Goal: Information Seeking & Learning: Learn about a topic

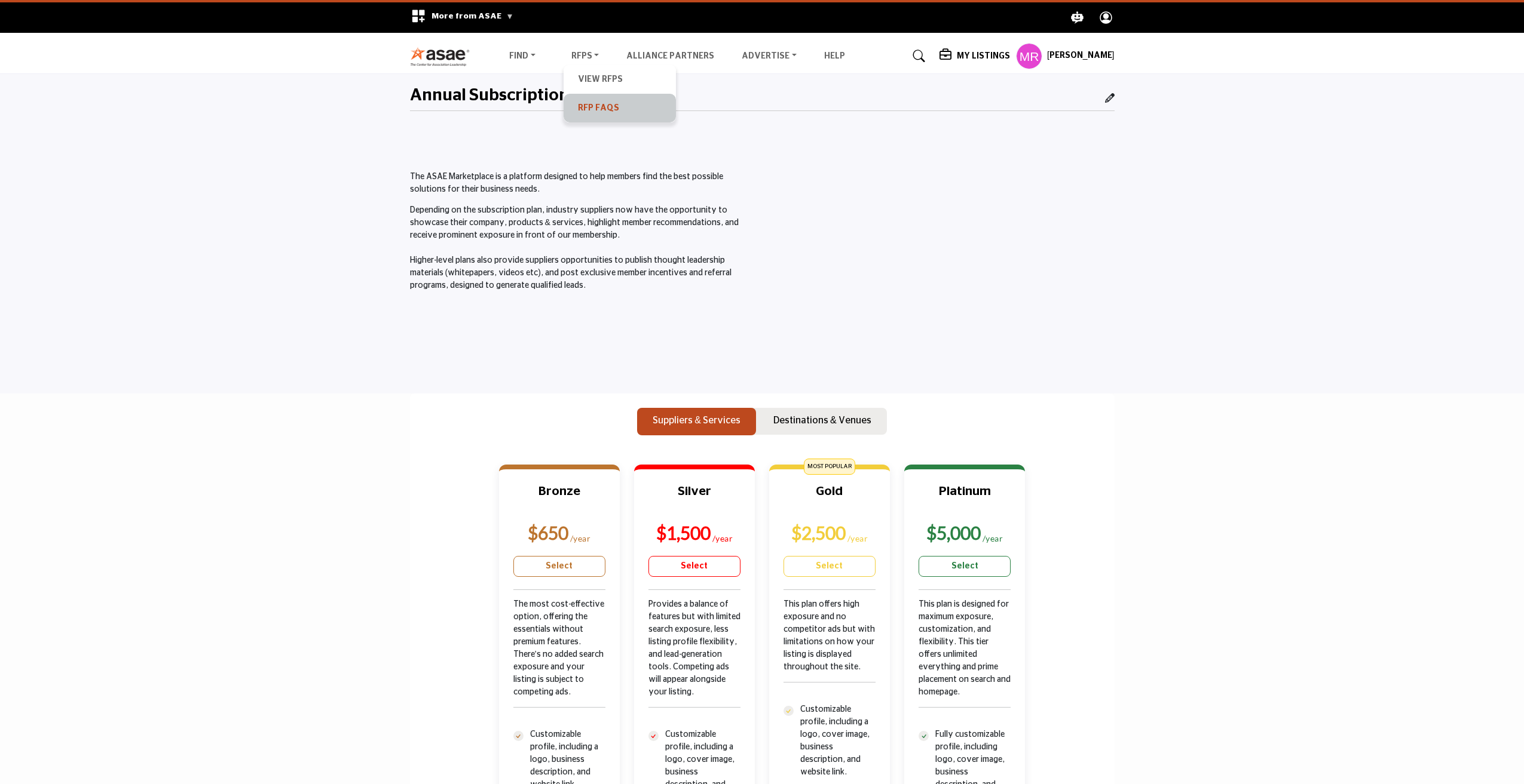
click at [608, 113] on link "RFP FAQs" at bounding box center [620, 108] width 100 height 16
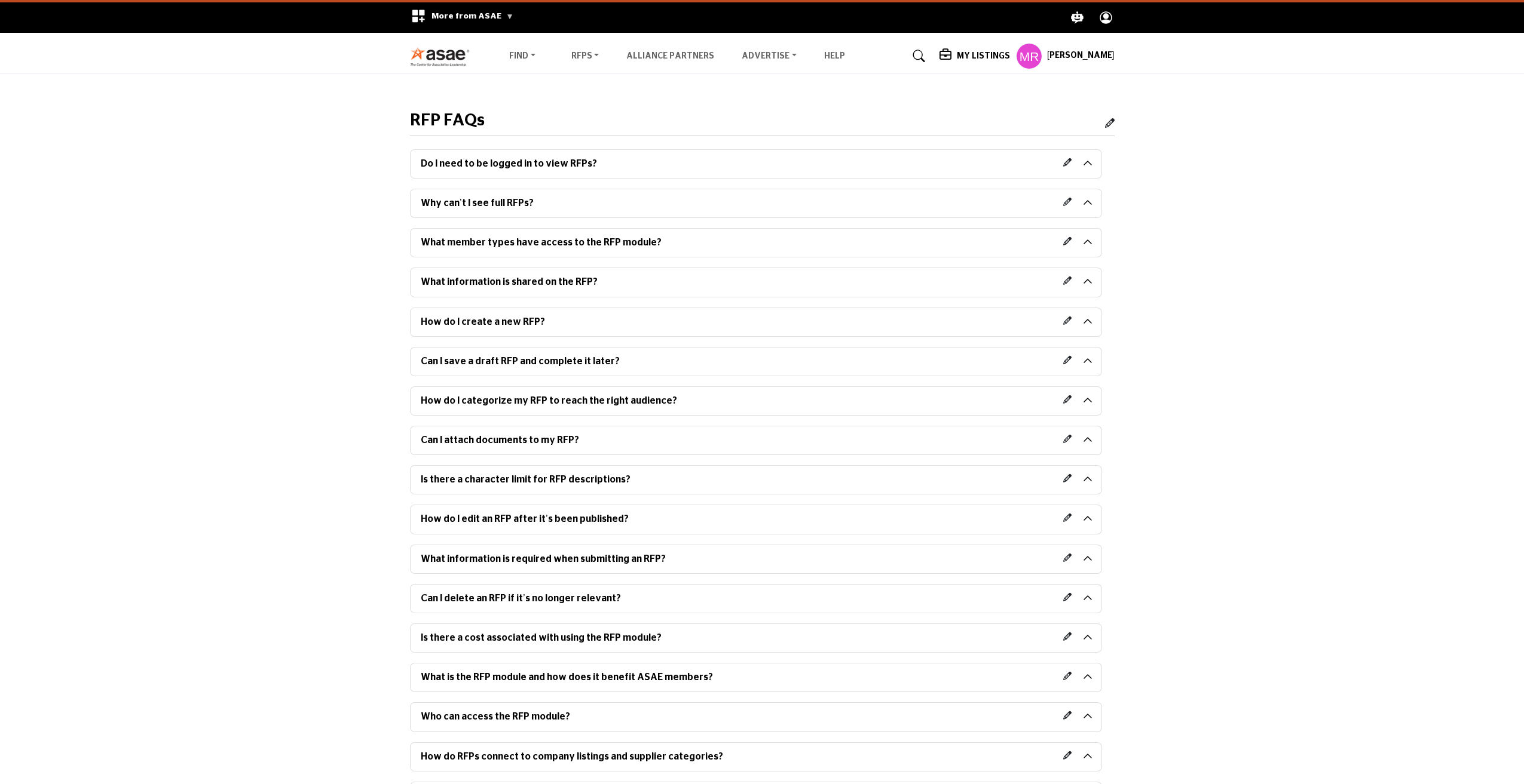
click at [1093, 240] on h2 "What member types have access to the RFP module?" at bounding box center [755, 242] width 691 height 28
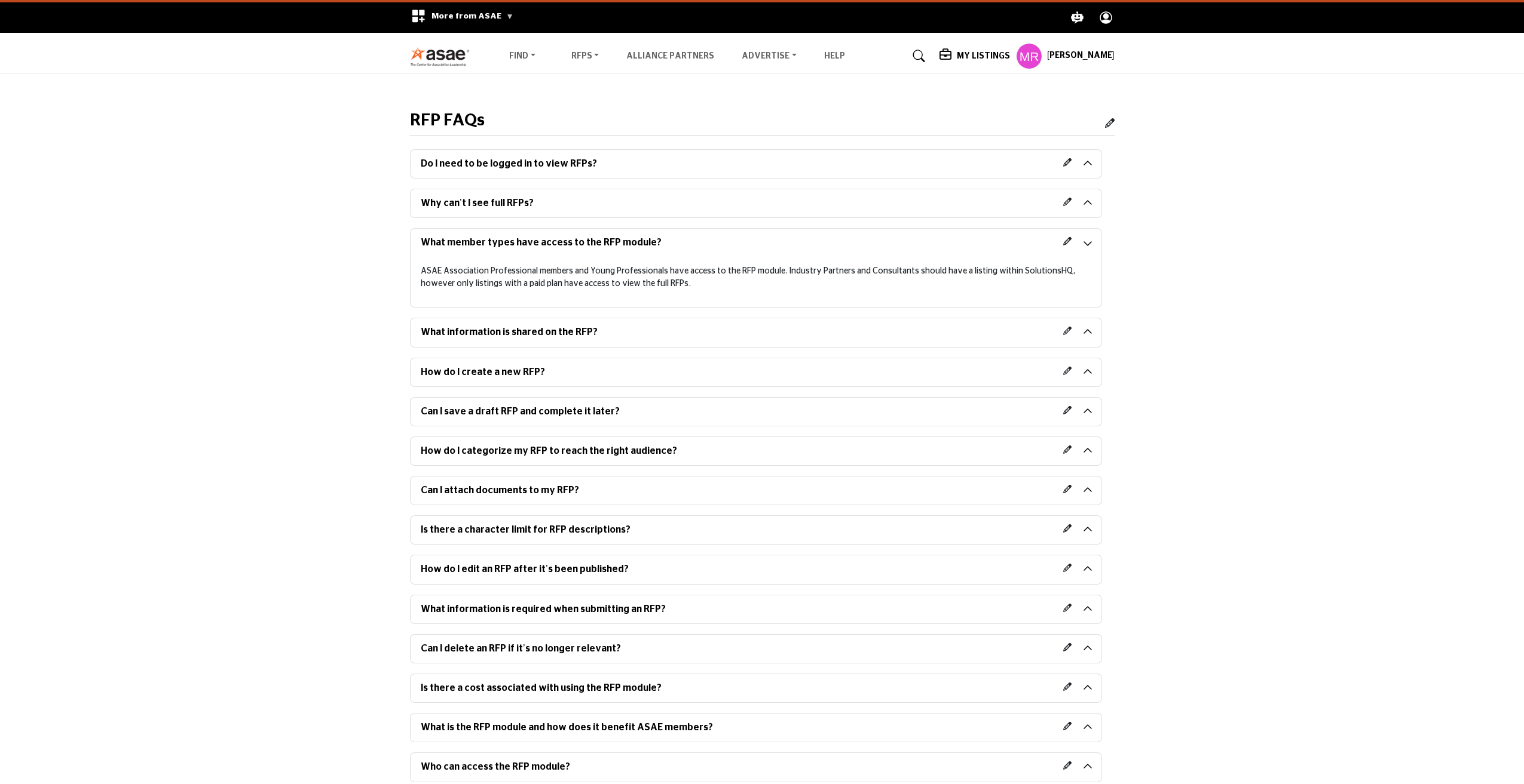
click at [1083, 242] on h2 "What member types have access to the RFP module?" at bounding box center [755, 242] width 691 height 28
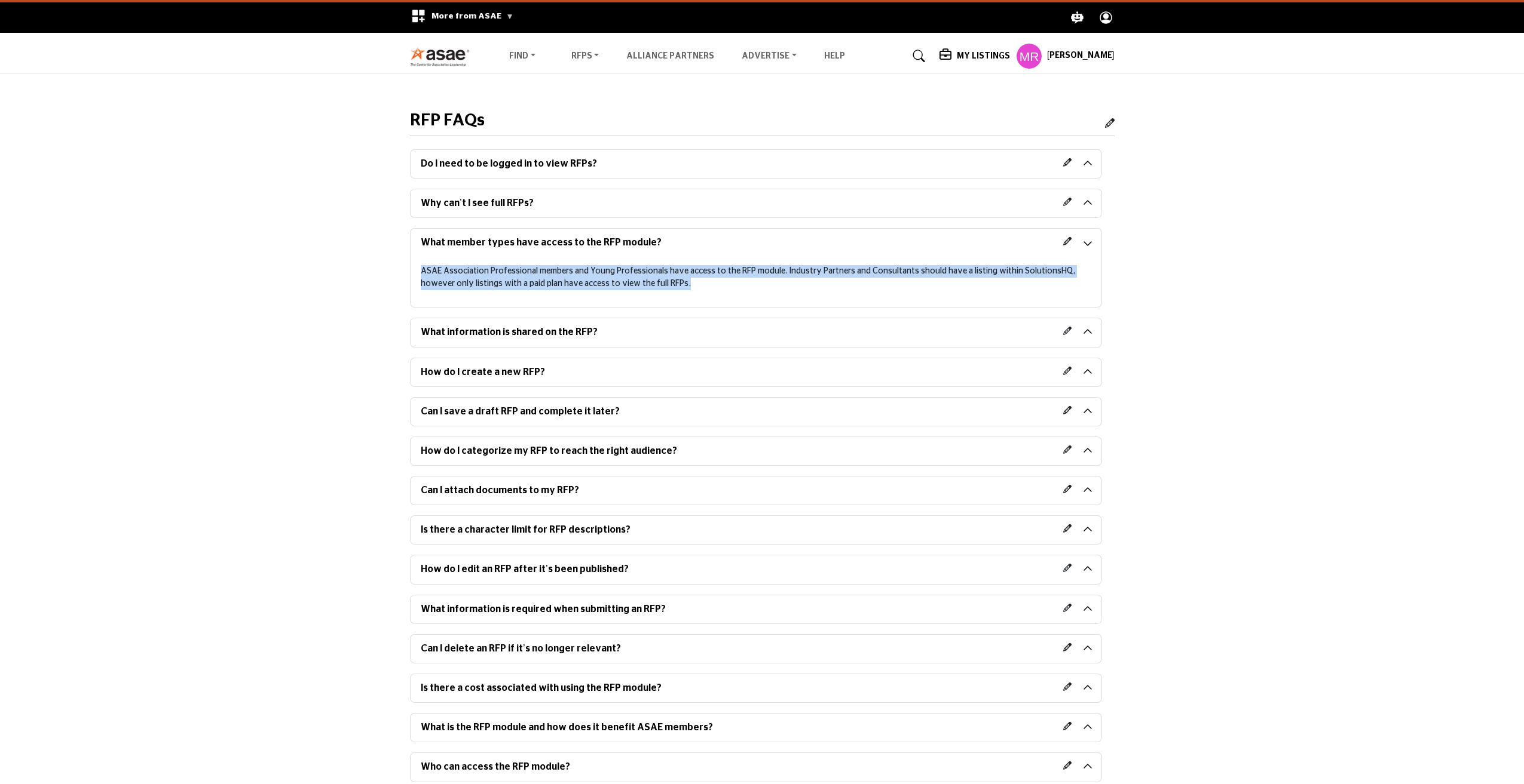
drag, startPoint x: 654, startPoint y: 286, endPoint x: 409, endPoint y: 273, distance: 245.3
click at [409, 273] on div "What member types have access to the RFP module?" at bounding box center [756, 270] width 705 height 84
copy p "ASAE Association Professional members and Young Professionals have access to th…"
click at [657, 295] on div "ASAE Association Professional members and Young Professionals have access to th…" at bounding box center [755, 282] width 691 height 50
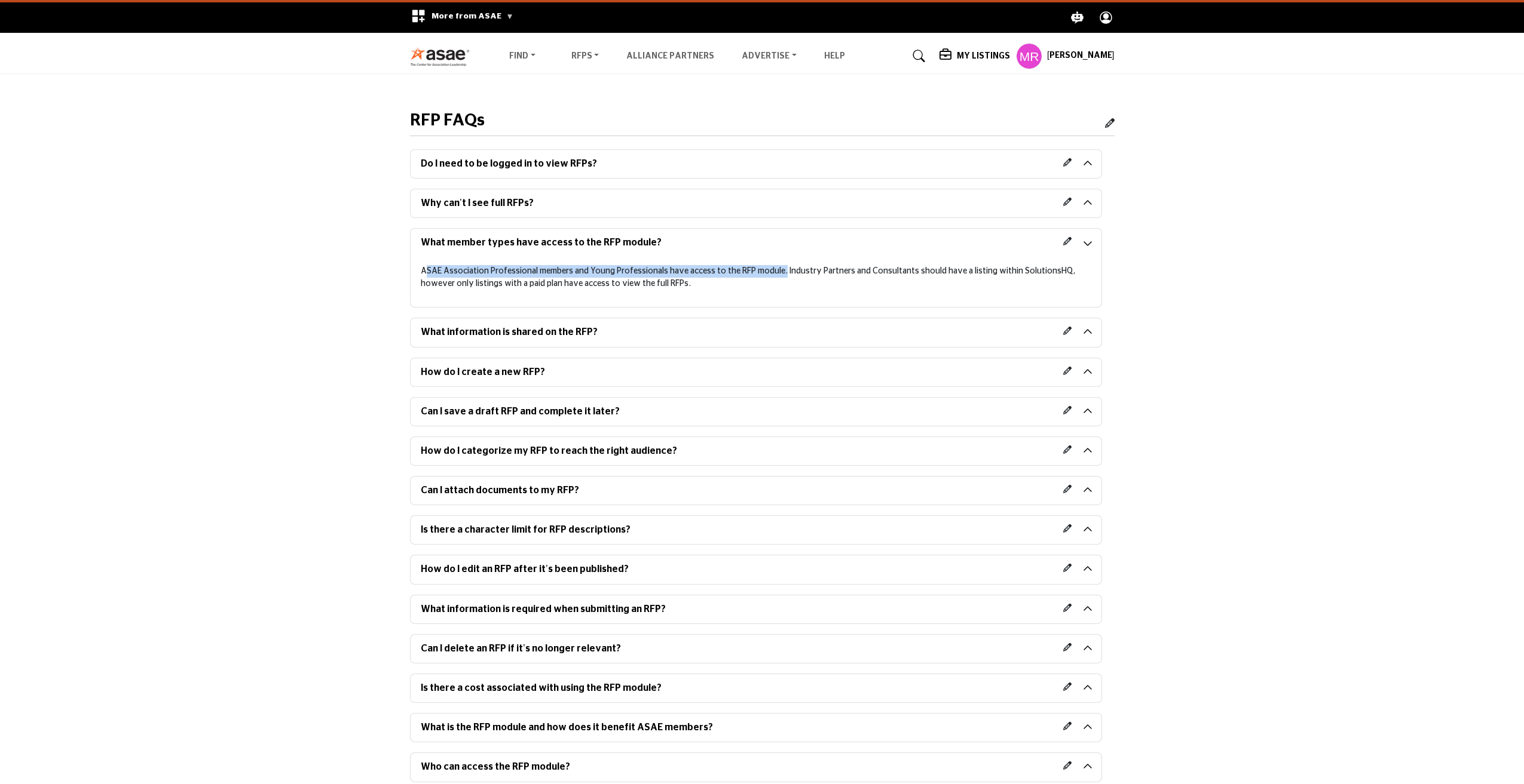
drag, startPoint x: 424, startPoint y: 268, endPoint x: 777, endPoint y: 275, distance: 353.1
click at [777, 275] on p "ASAE Association Professional members and Young Professionals have access to th…" at bounding box center [755, 277] width 670 height 25
copy p "SAE Association Professional members and Young Professionals have access to the…"
click at [782, 287] on p "ASAE Association Professional members and Young Professionals have access to th…" at bounding box center [755, 277] width 670 height 25
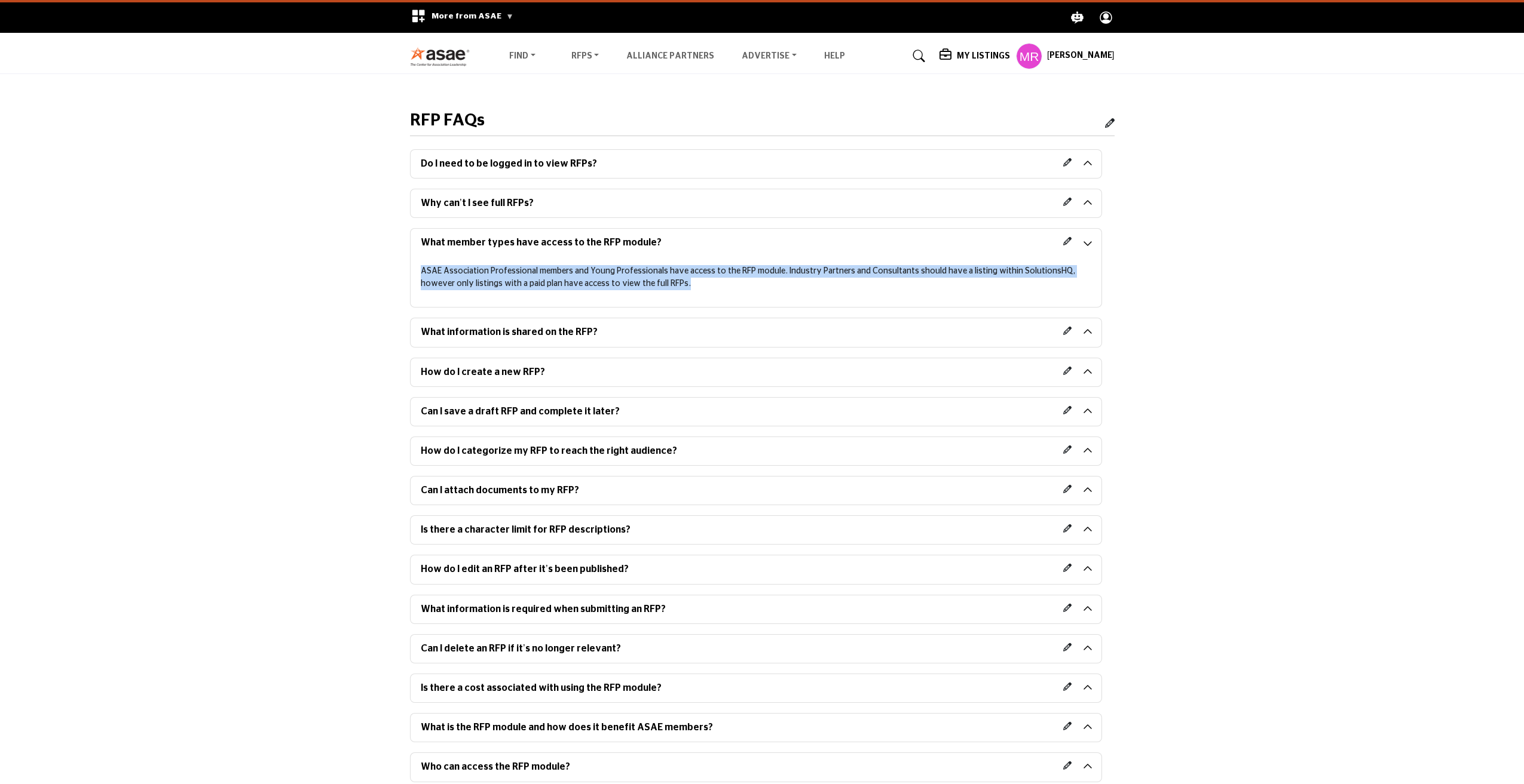
drag, startPoint x: 670, startPoint y: 284, endPoint x: 407, endPoint y: 263, distance: 263.8
click at [407, 263] on div "What member types have access to the RFP module?" at bounding box center [756, 270] width 705 height 84
copy p "ASAE Association Professional members and Young Professionals have access to th…"
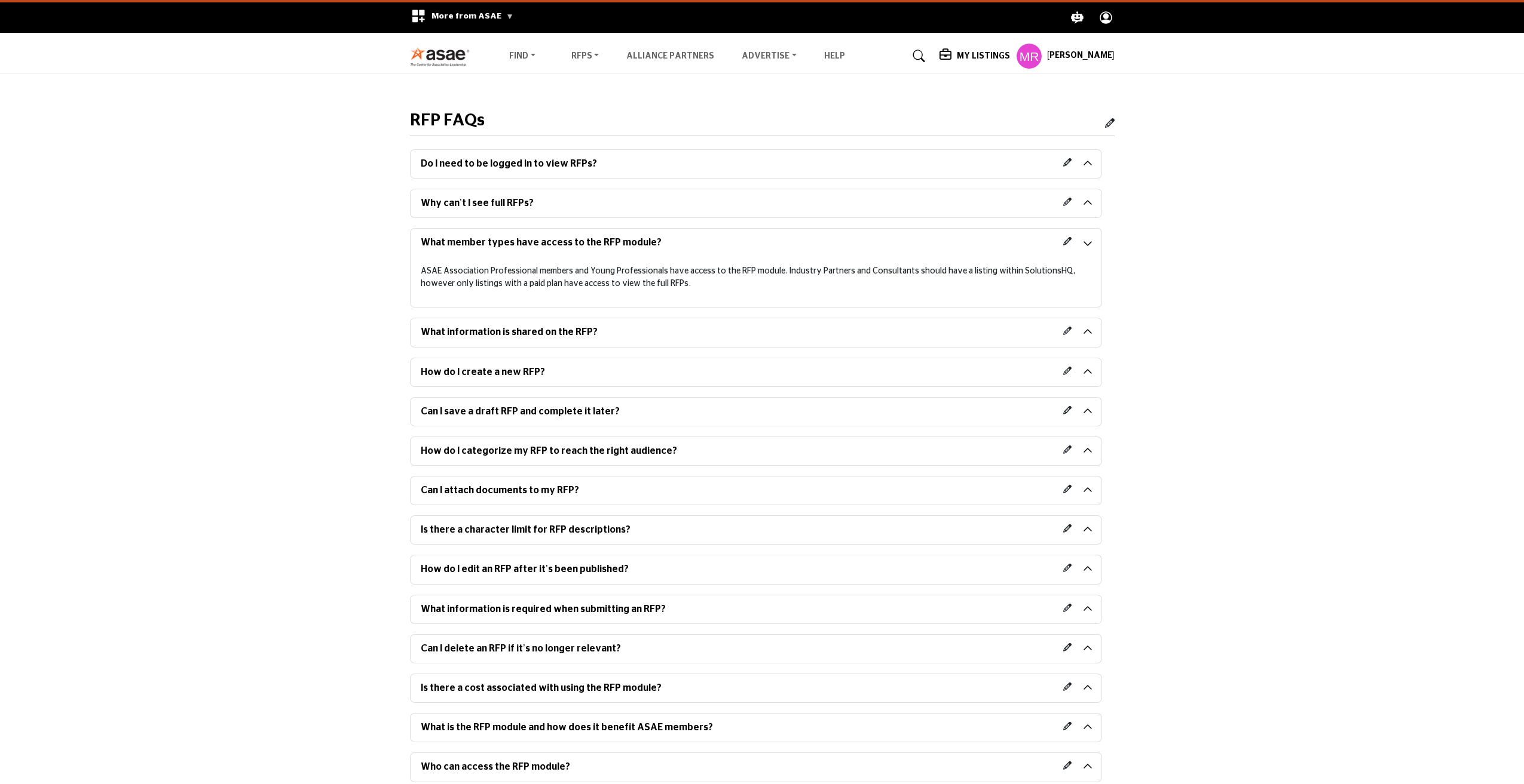
click at [1083, 203] on h2 "Why can’t I see full RFPs?" at bounding box center [755, 203] width 691 height 28
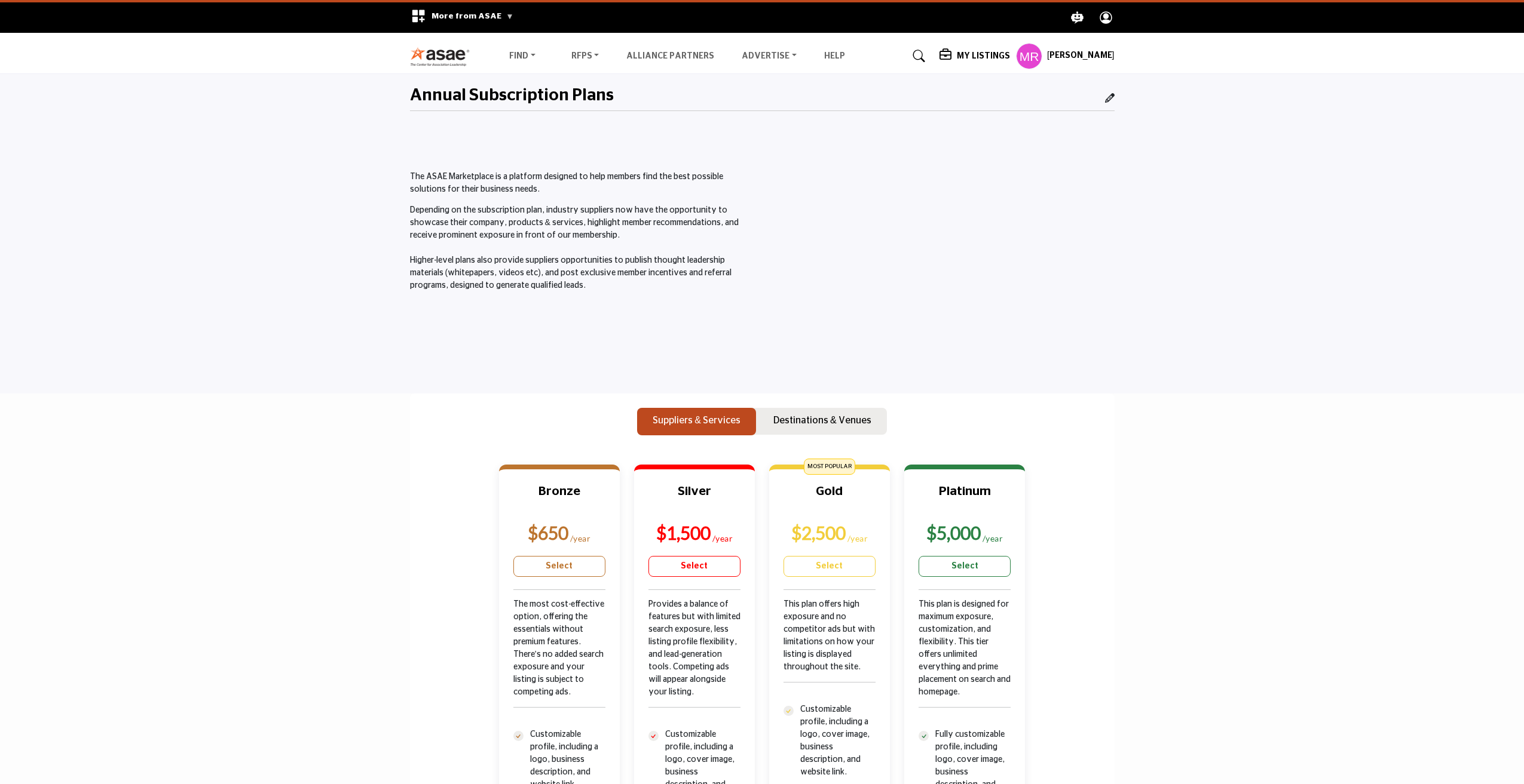
click at [1090, 52] on h5 "[PERSON_NAME]" at bounding box center [1081, 56] width 68 height 12
click at [1095, 272] on span "Go to Admin Panel" at bounding box center [1082, 274] width 72 height 13
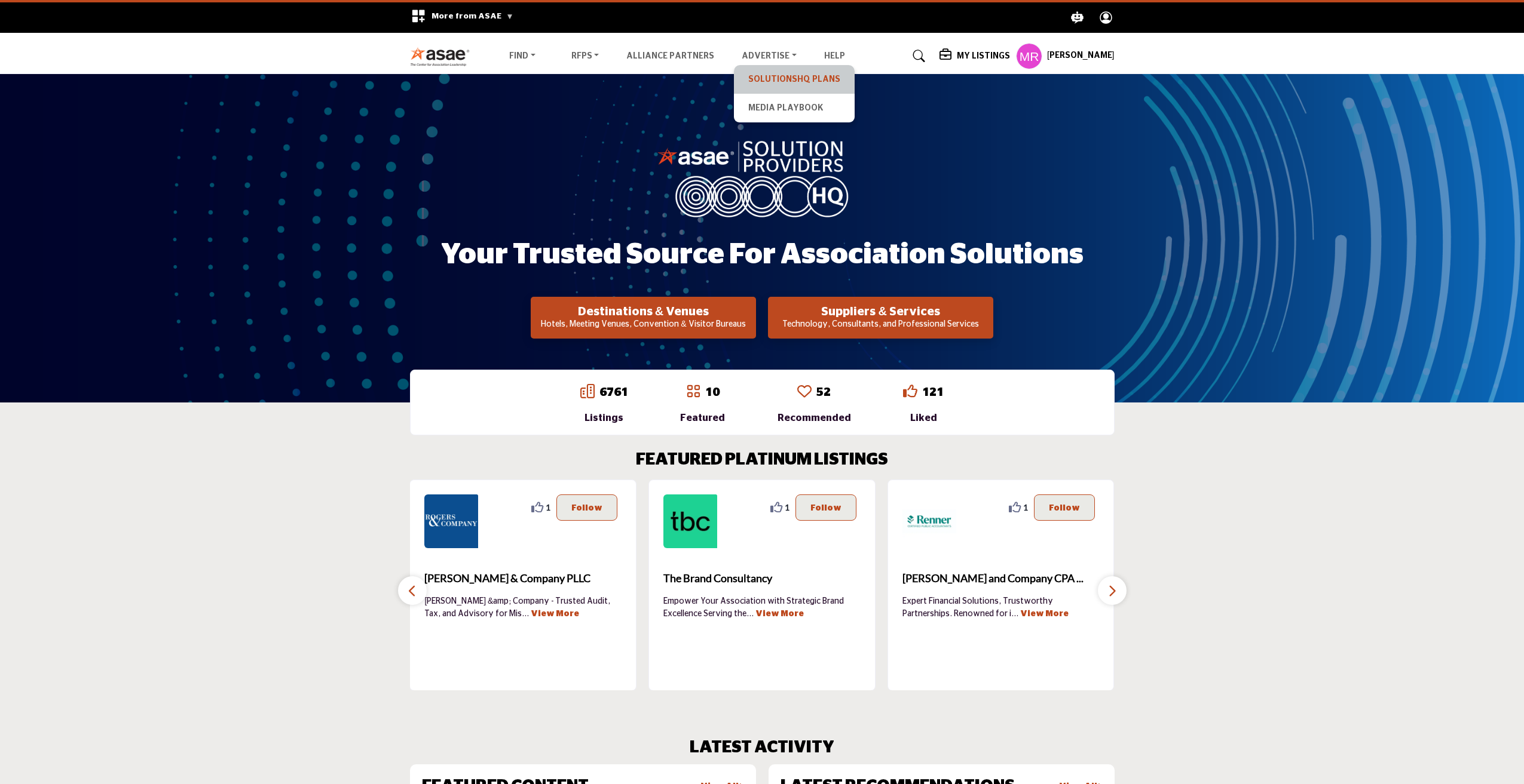
click at [773, 79] on link "SolutionsHQ Plans" at bounding box center [794, 79] width 109 height 16
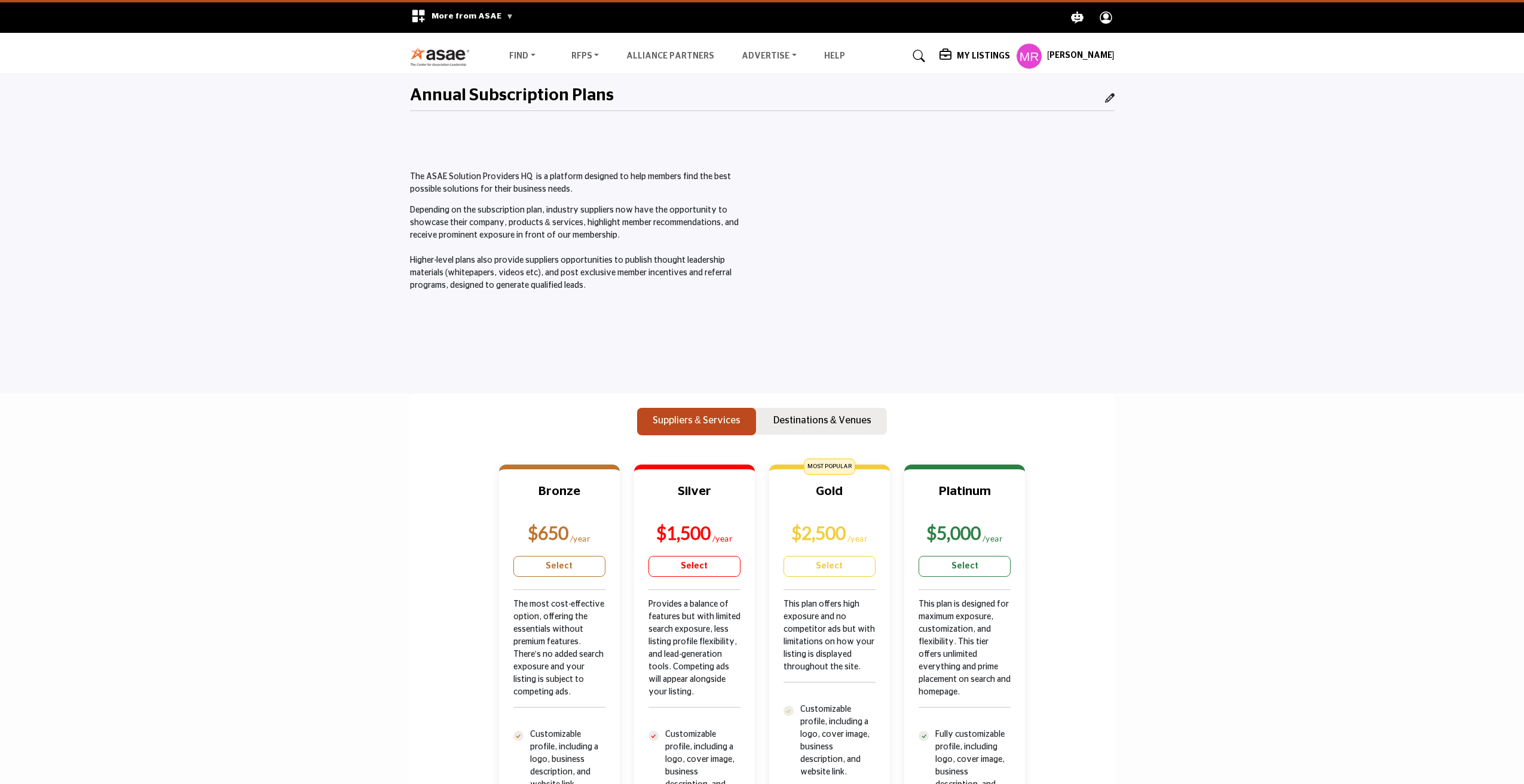
click at [452, 58] on img at bounding box center [443, 56] width 66 height 19
